Goal: Navigation & Orientation: Find specific page/section

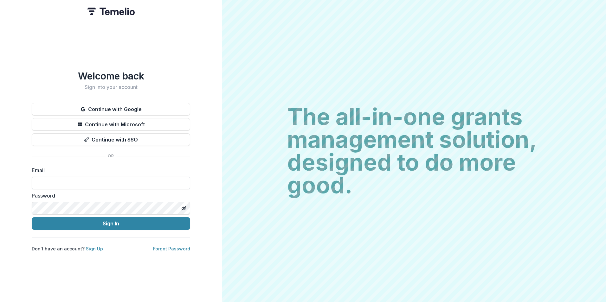
click at [140, 177] on input at bounding box center [111, 183] width 158 height 13
type input "**********"
click at [32, 217] on button "Sign In" at bounding box center [111, 223] width 158 height 13
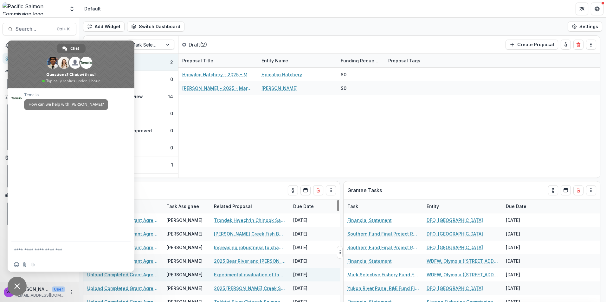
drag, startPoint x: 14, startPoint y: 285, endPoint x: 152, endPoint y: 272, distance: 138.2
click at [14, 285] on span "Close chat" at bounding box center [17, 287] width 6 height 6
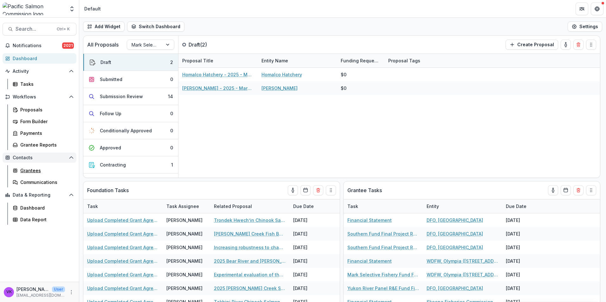
drag, startPoint x: 33, startPoint y: 171, endPoint x: 54, endPoint y: 154, distance: 26.6
click at [33, 171] on div "Grantees" at bounding box center [45, 170] width 51 height 7
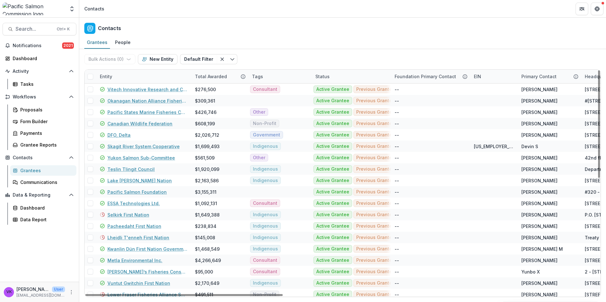
click at [155, 75] on div "Entity" at bounding box center [143, 77] width 95 height 14
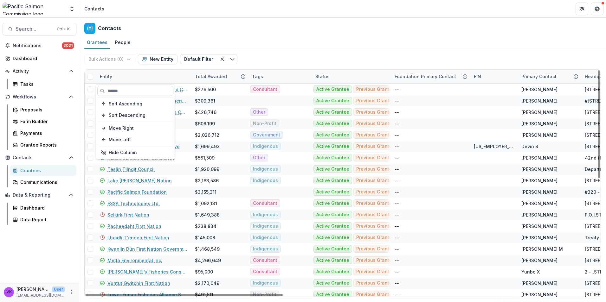
drag, startPoint x: 151, startPoint y: 92, endPoint x: 174, endPoint y: 109, distance: 28.8
click at [151, 92] on input at bounding box center [135, 91] width 76 height 10
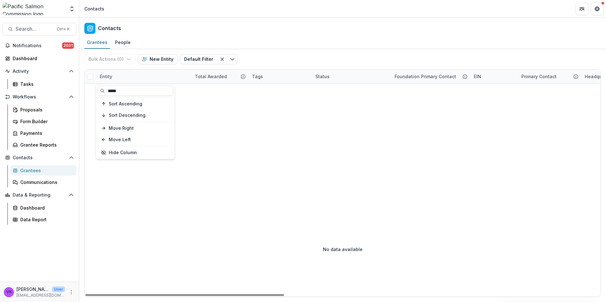
type input "*****"
drag, startPoint x: 252, startPoint y: 140, endPoint x: 274, endPoint y: 150, distance: 25.0
drag, startPoint x: 132, startPoint y: 79, endPoint x: 140, endPoint y: 82, distance: 8.4
click at [133, 79] on div "Entity" at bounding box center [143, 77] width 95 height 14
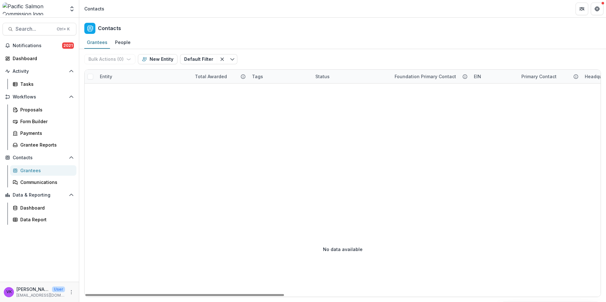
drag, startPoint x: 262, startPoint y: 150, endPoint x: 253, endPoint y: 147, distance: 8.9
click at [29, 169] on div "Grantees" at bounding box center [45, 170] width 51 height 7
click at [36, 112] on div "Proposals" at bounding box center [45, 109] width 51 height 7
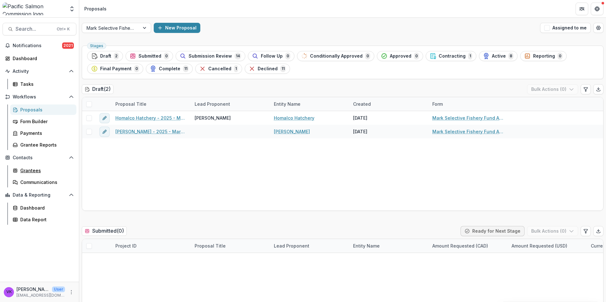
drag, startPoint x: 32, startPoint y: 170, endPoint x: 277, endPoint y: 228, distance: 251.3
click at [32, 170] on div "Grantees" at bounding box center [45, 170] width 51 height 7
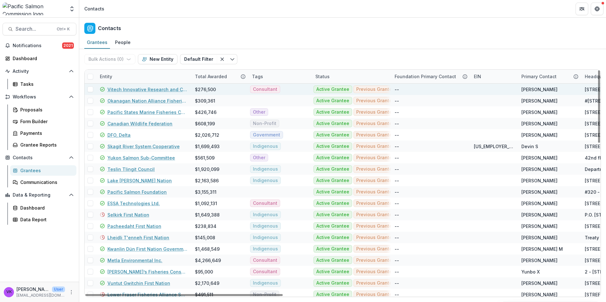
drag, startPoint x: 148, startPoint y: 75, endPoint x: 152, endPoint y: 84, distance: 9.7
click at [148, 75] on div "Entity" at bounding box center [143, 77] width 95 height 14
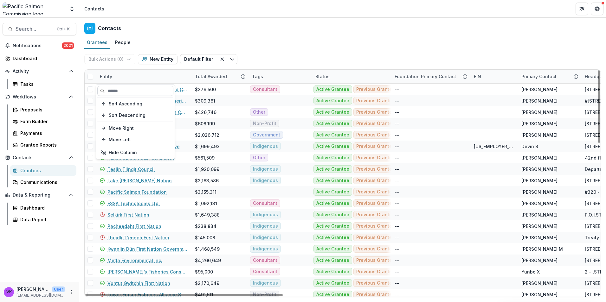
click at [139, 92] on input at bounding box center [135, 91] width 76 height 10
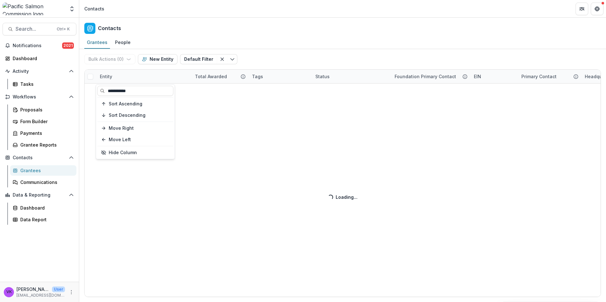
type input "**********"
click at [250, 215] on div "Bulk Actions ( 0 ) Send Email Create Proposals Create Tasks New Entity Default …" at bounding box center [342, 175] width 527 height 253
drag, startPoint x: 128, startPoint y: 77, endPoint x: 147, endPoint y: 79, distance: 18.7
click at [129, 78] on div "Bulk Actions ( 0 ) Send Email Create Proposals Create Tasks New Entity Default …" at bounding box center [342, 175] width 527 height 253
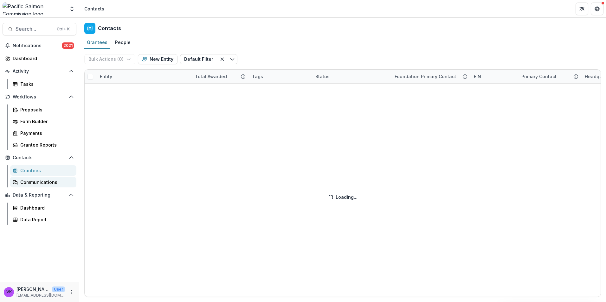
drag, startPoint x: 32, startPoint y: 181, endPoint x: 46, endPoint y: 186, distance: 15.4
click at [32, 181] on div "Communications" at bounding box center [45, 182] width 51 height 7
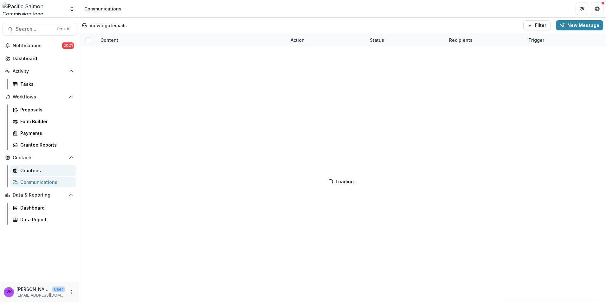
click at [34, 170] on div "Grantees" at bounding box center [45, 170] width 51 height 7
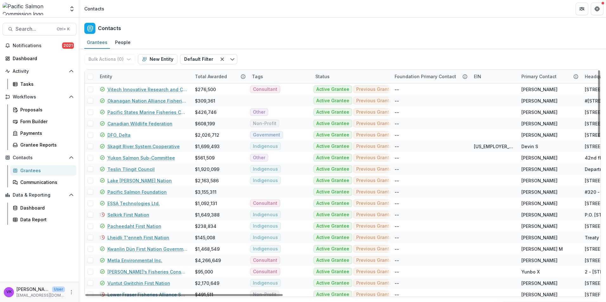
click at [120, 75] on div "Entity" at bounding box center [143, 77] width 95 height 14
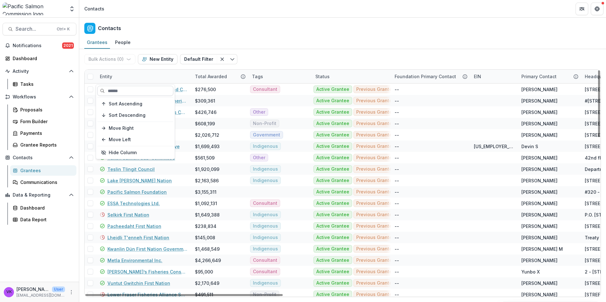
drag, startPoint x: 127, startPoint y: 92, endPoint x: 130, endPoint y: 91, distance: 3.5
click at [127, 92] on input at bounding box center [135, 91] width 76 height 10
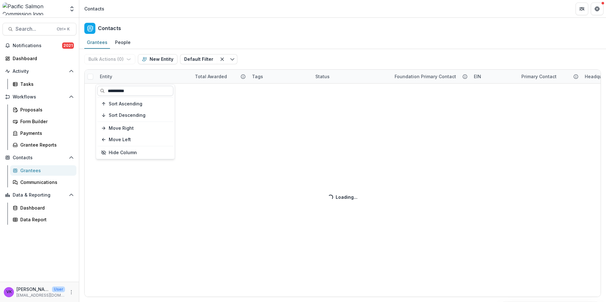
type input "**********"
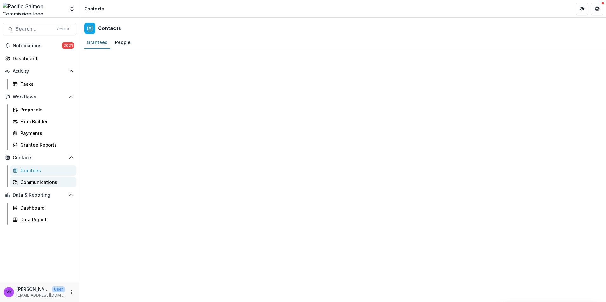
drag, startPoint x: 35, startPoint y: 181, endPoint x: 48, endPoint y: 184, distance: 13.2
click at [36, 181] on div "Communications" at bounding box center [45, 182] width 51 height 7
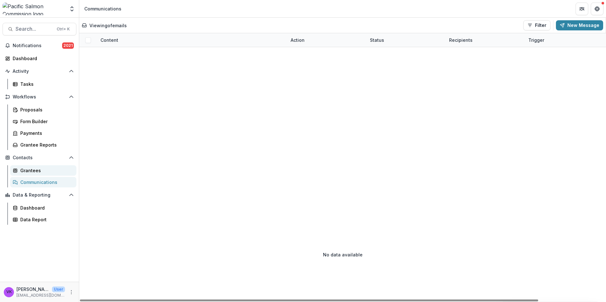
click at [34, 171] on div "Grantees" at bounding box center [45, 170] width 51 height 7
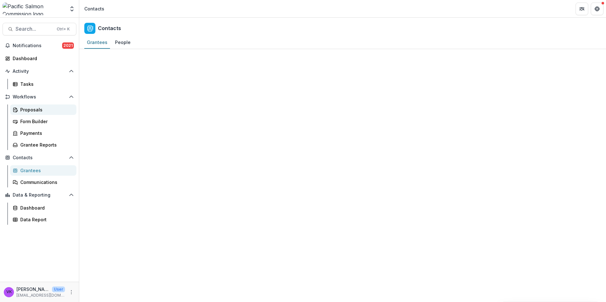
click at [32, 108] on div "Proposals" at bounding box center [45, 109] width 51 height 7
click at [28, 171] on div "Grantees" at bounding box center [45, 170] width 51 height 7
drag, startPoint x: 32, startPoint y: 81, endPoint x: 48, endPoint y: 91, distance: 19.5
click at [32, 81] on div "Tasks" at bounding box center [45, 84] width 51 height 7
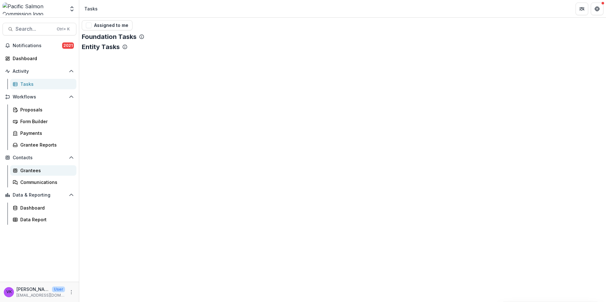
click at [37, 172] on div "Grantees" at bounding box center [45, 170] width 51 height 7
